Goal: Transaction & Acquisition: Purchase product/service

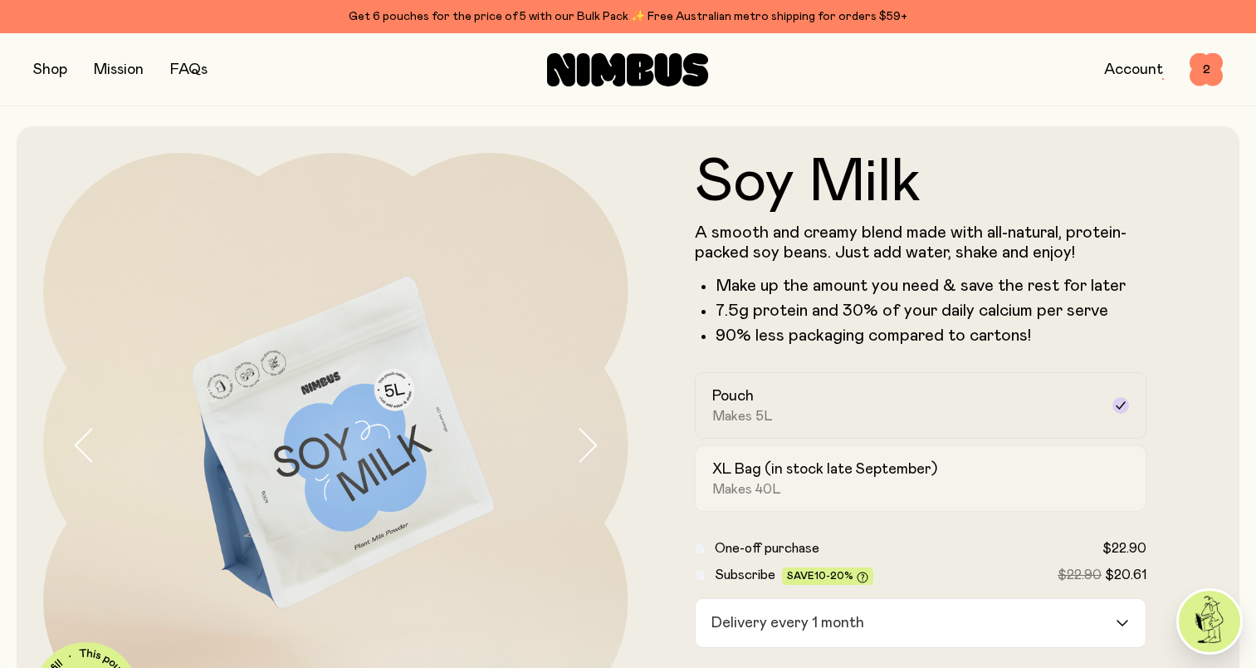
scroll to position [166, 0]
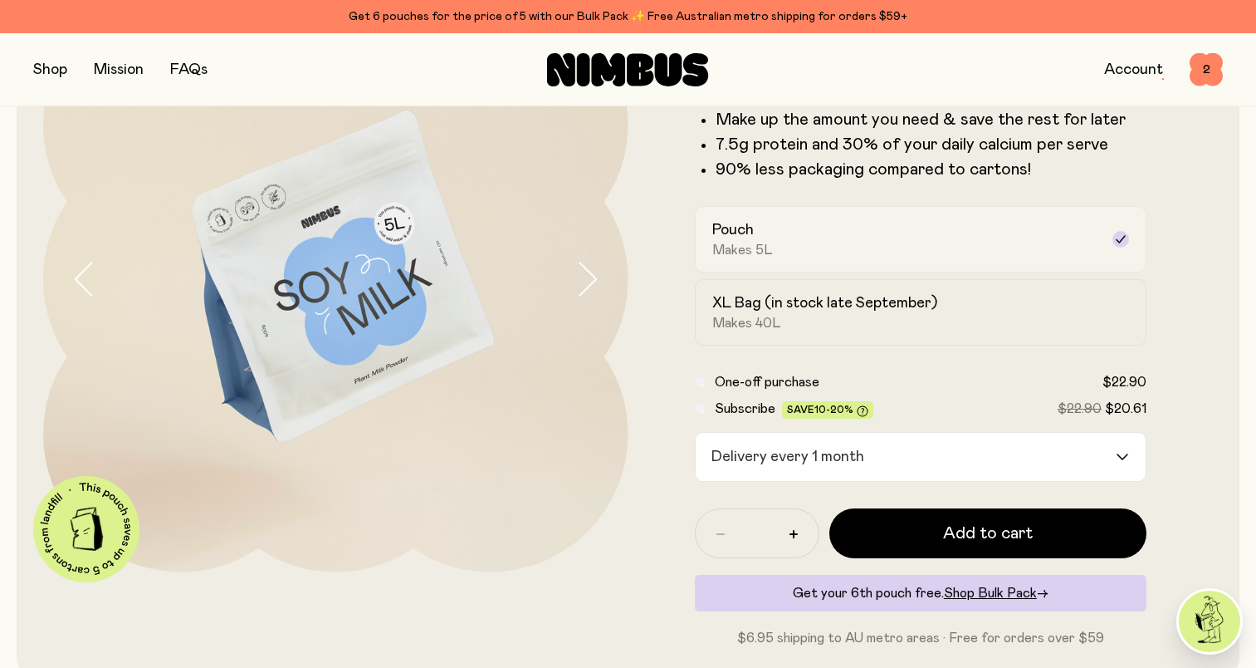
click at [811, 223] on div "Pouch Makes 5L" at bounding box center [906, 239] width 388 height 38
drag, startPoint x: 99, startPoint y: 77, endPoint x: 51, endPoint y: 76, distance: 48.2
click at [99, 77] on link "Mission" at bounding box center [119, 69] width 50 height 15
click at [36, 70] on button "button" at bounding box center [50, 69] width 34 height 23
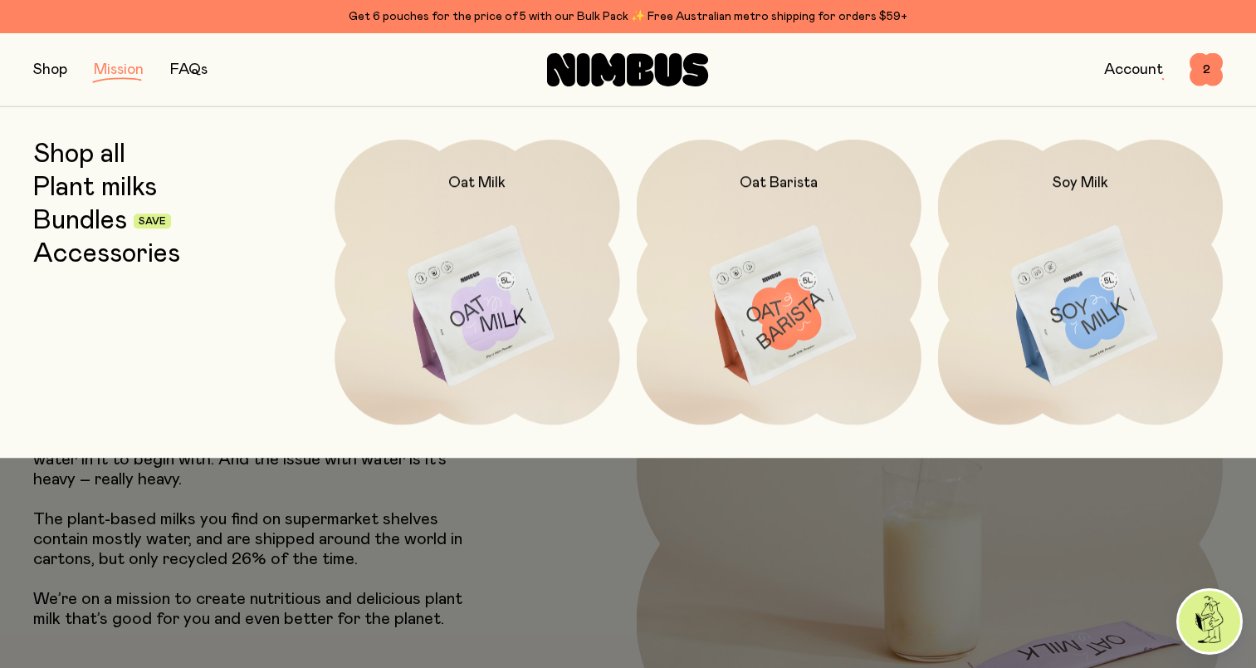
click at [86, 228] on link "Bundles" at bounding box center [80, 221] width 94 height 30
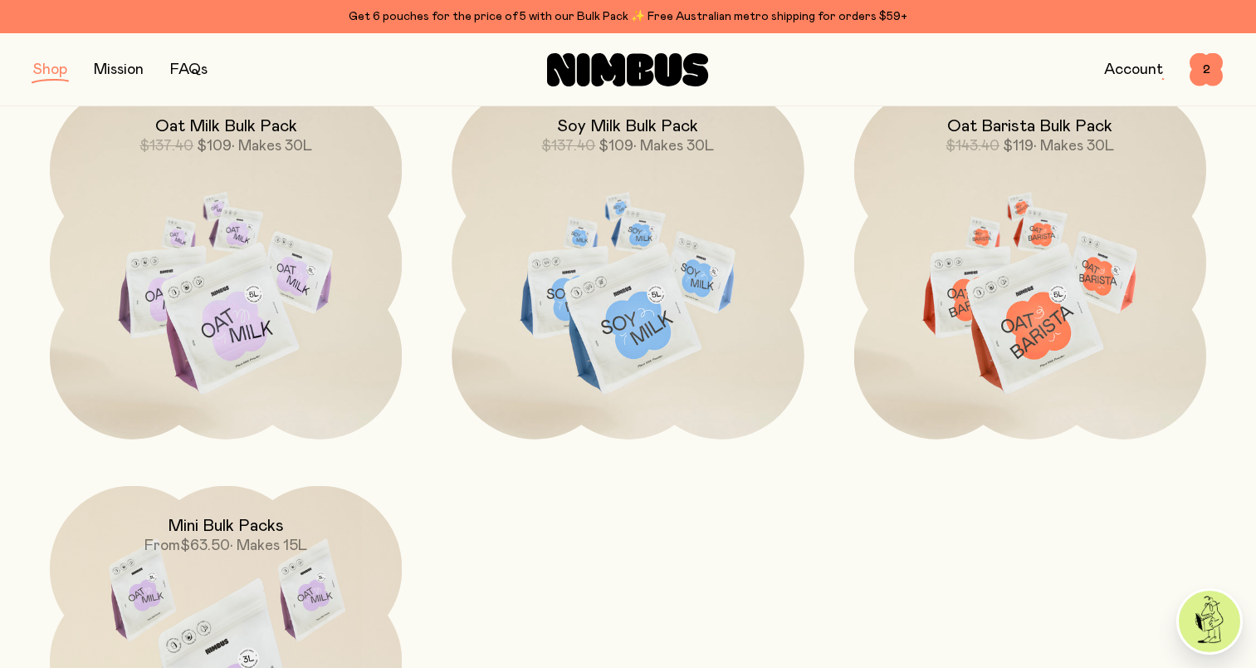
scroll to position [830, 0]
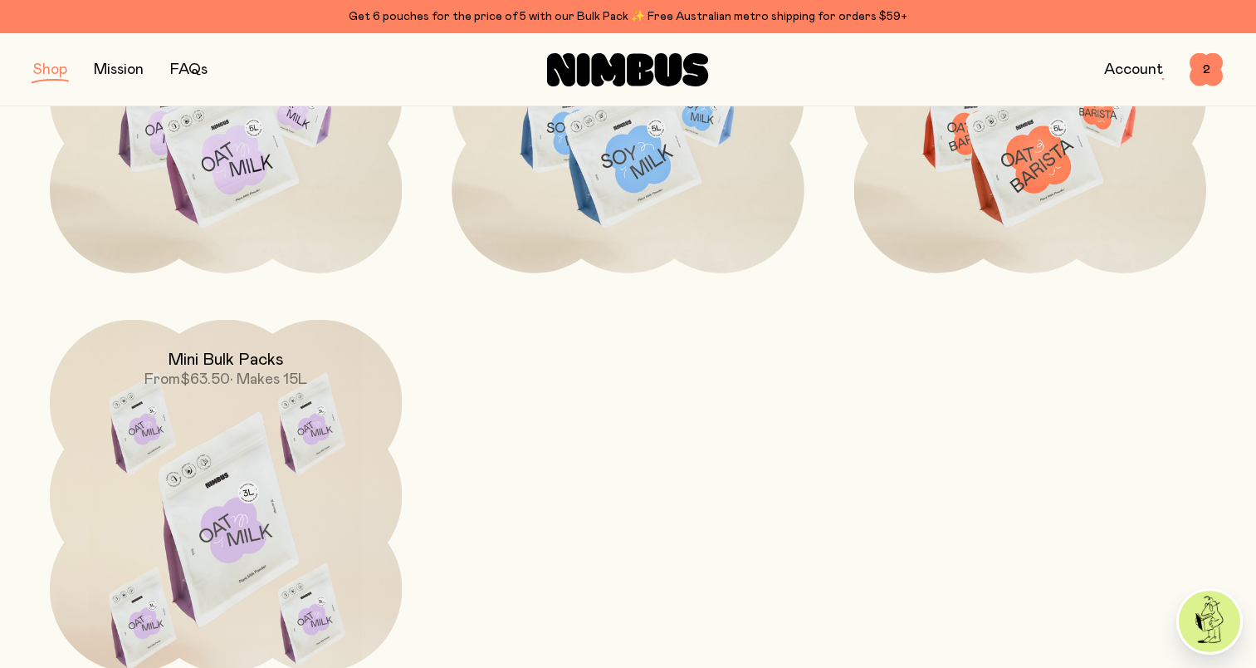
click at [242, 475] on img at bounding box center [226, 527] width 352 height 414
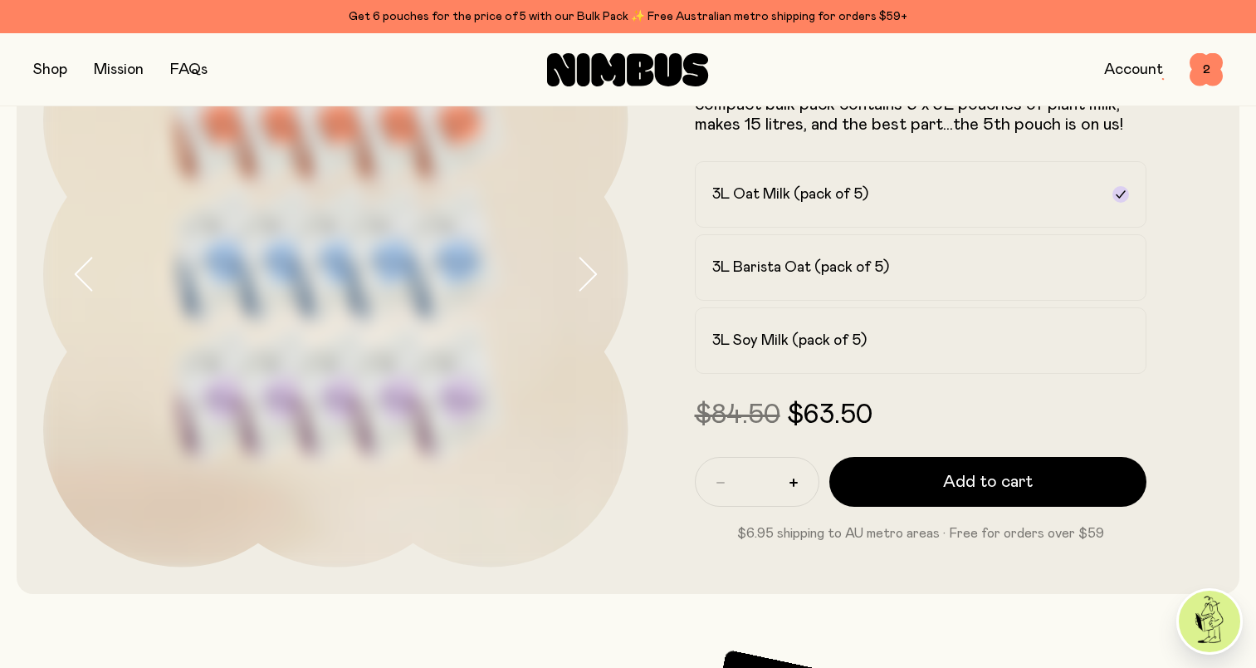
scroll to position [166, 0]
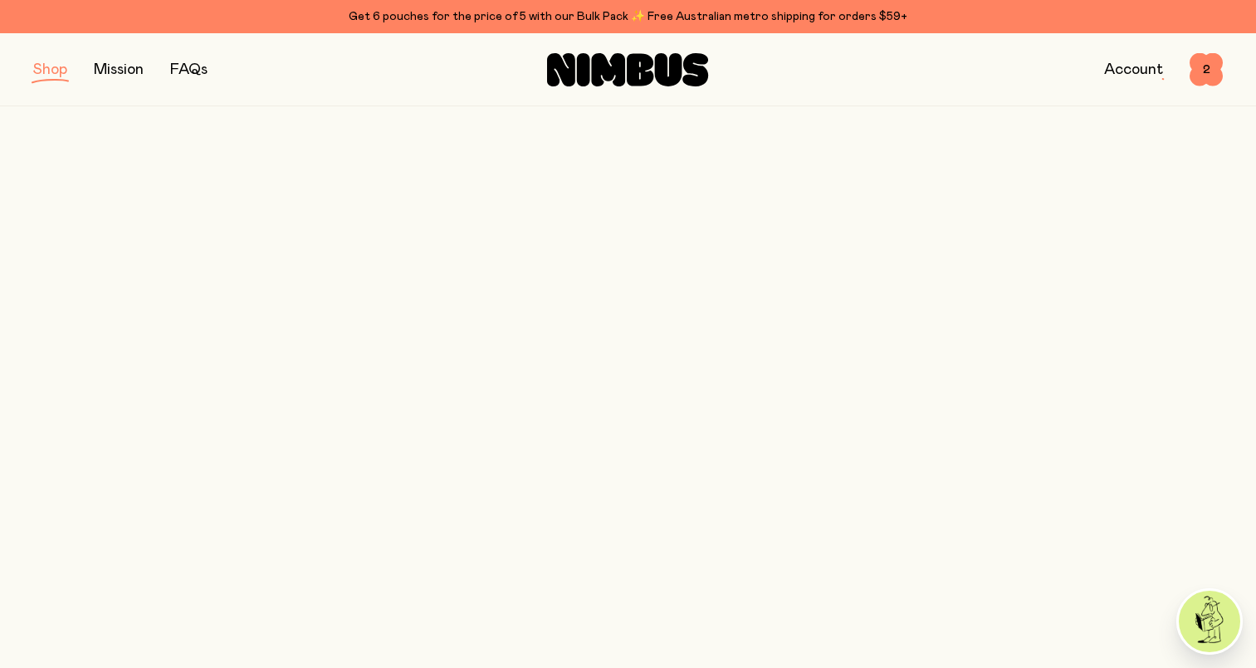
scroll to position [830, 0]
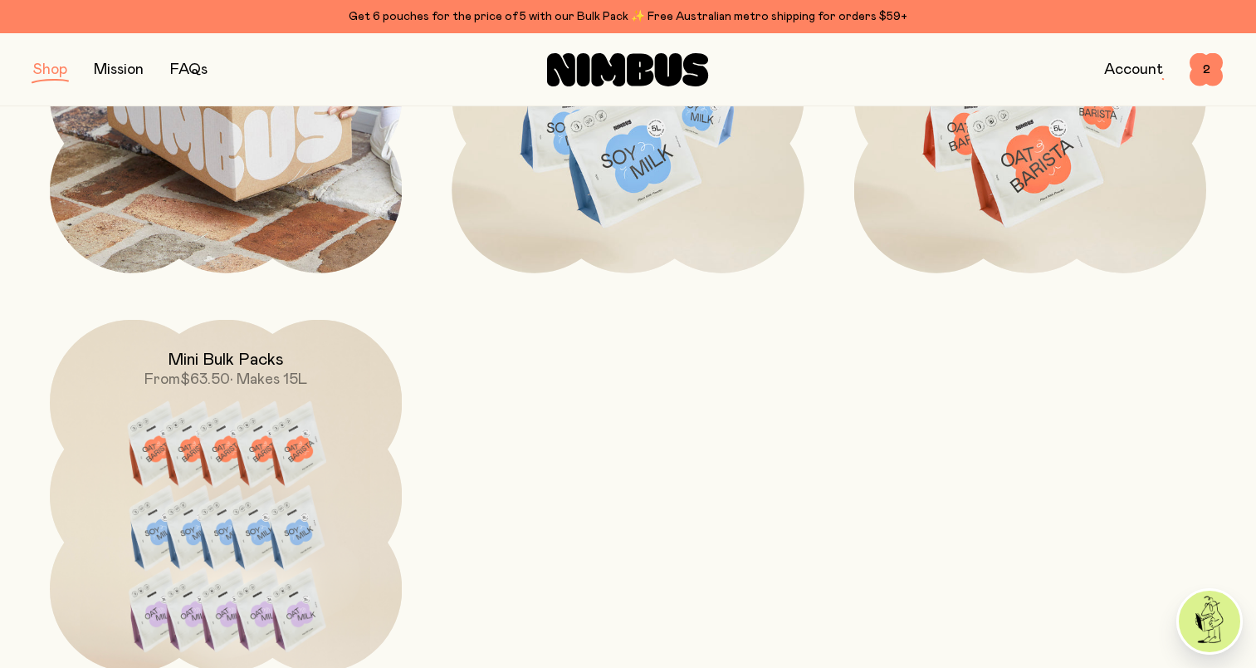
click at [171, 203] on img at bounding box center [226, 96] width 352 height 352
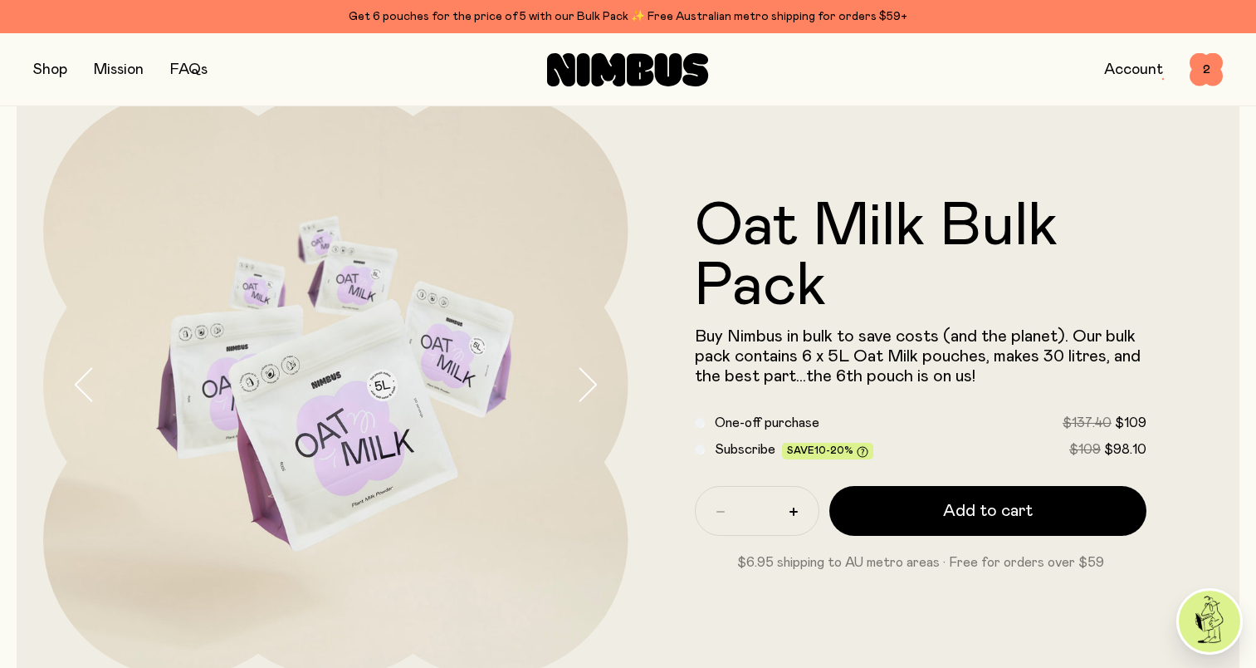
scroll to position [166, 0]
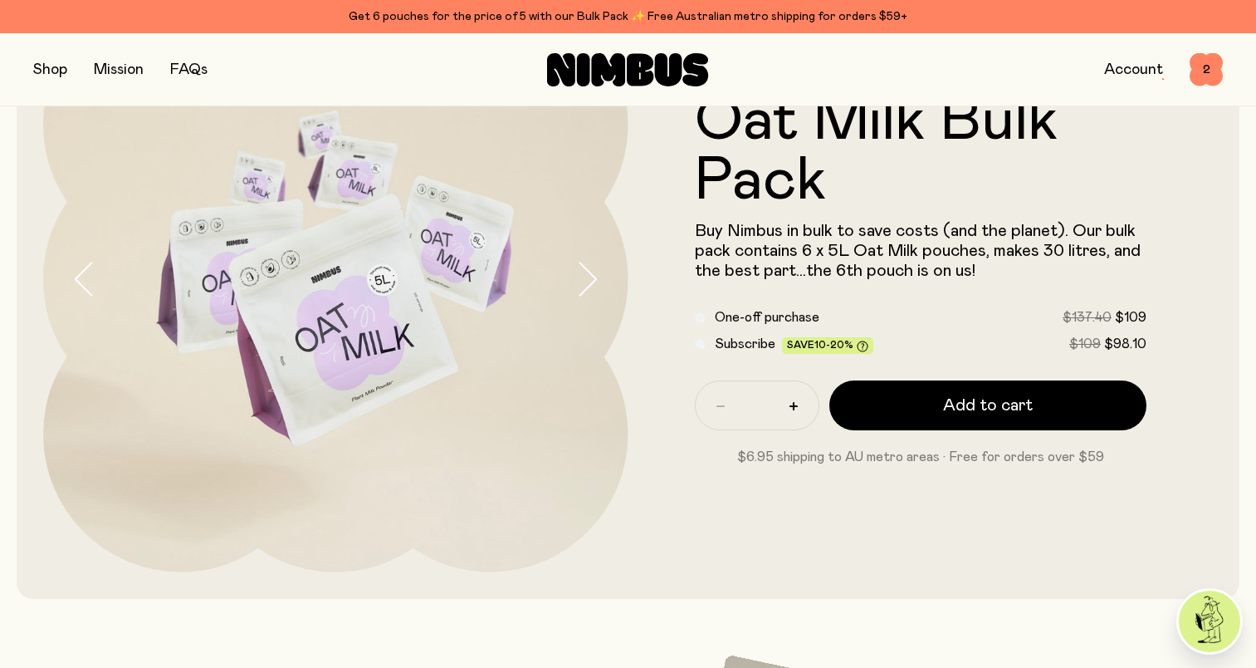
click at [652, 555] on div "Oat Milk Bulk Pack Buy Nimbus in bulk to save costs (and the planet). Our bulk …" at bounding box center [921, 279] width 585 height 585
